Goal: Find specific page/section: Find specific page/section

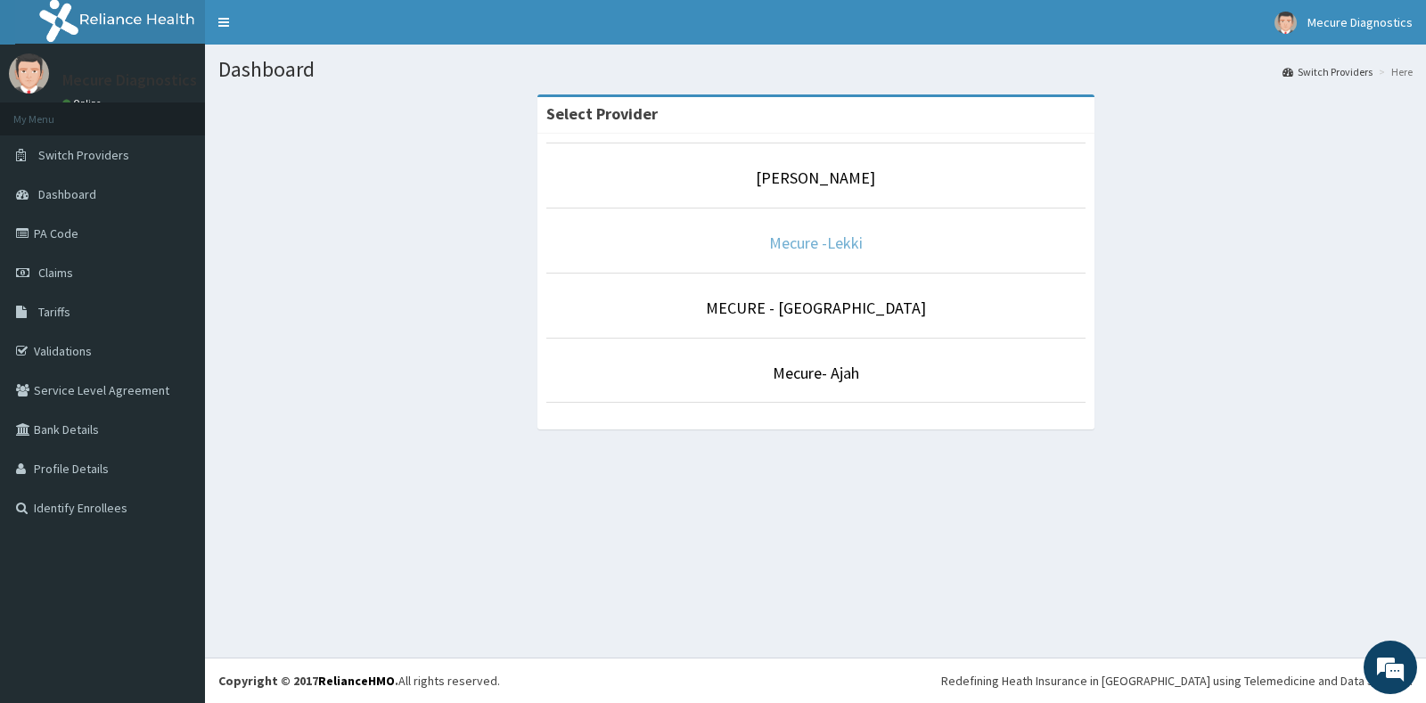
click at [800, 247] on link "Mecure -Lekki" at bounding box center [816, 243] width 94 height 20
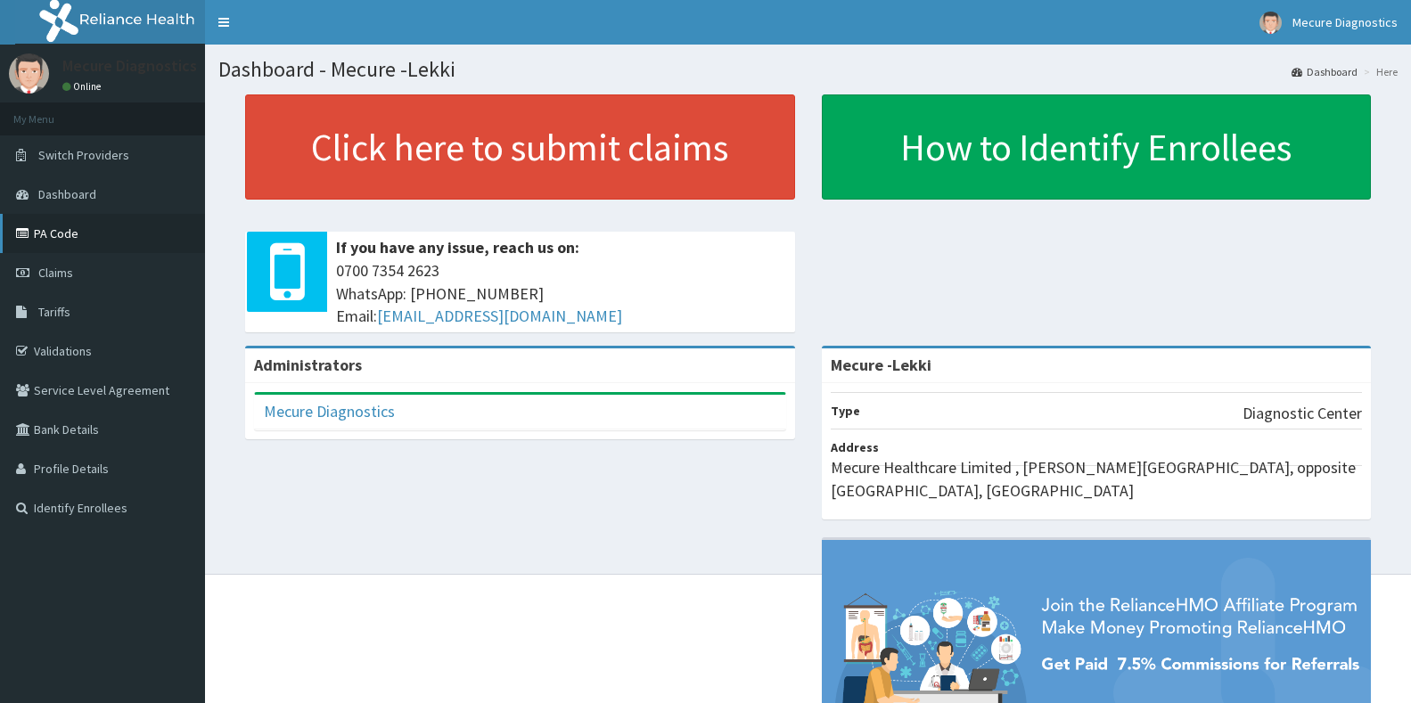
click at [53, 231] on link "PA Code" at bounding box center [102, 233] width 205 height 39
